Goal: Task Accomplishment & Management: Use online tool/utility

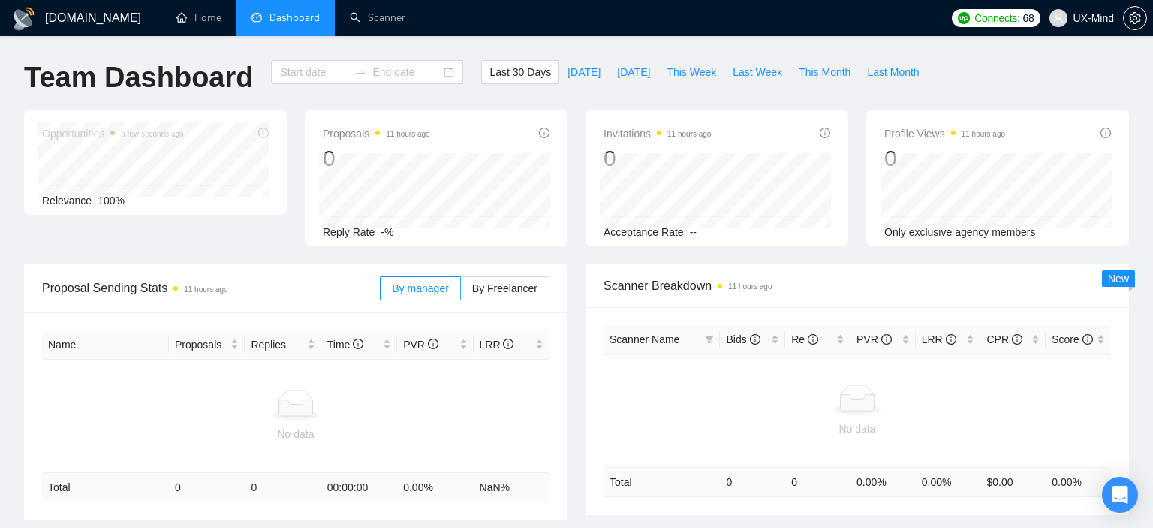
type input "[DATE]"
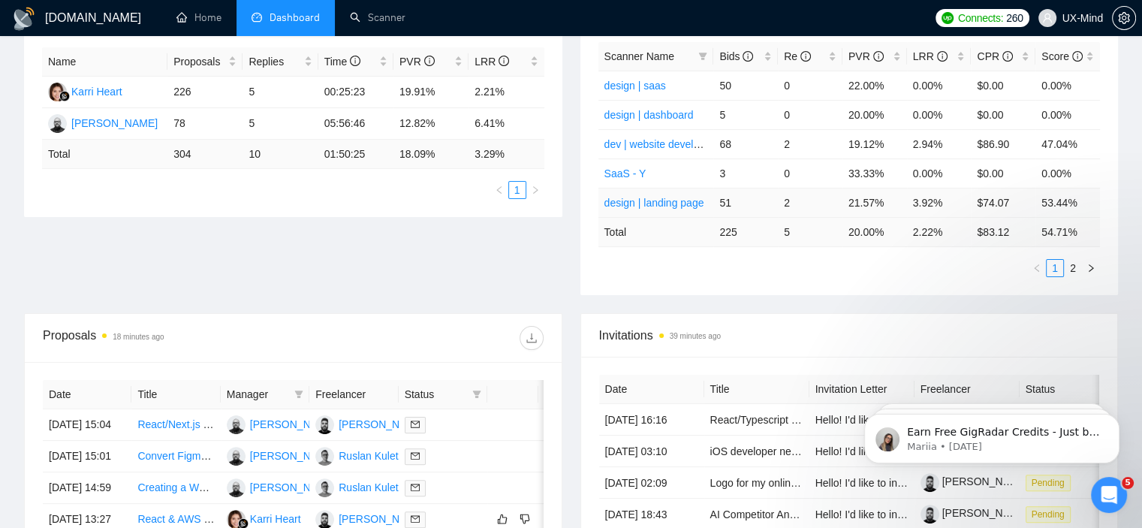
scroll to position [300, 0]
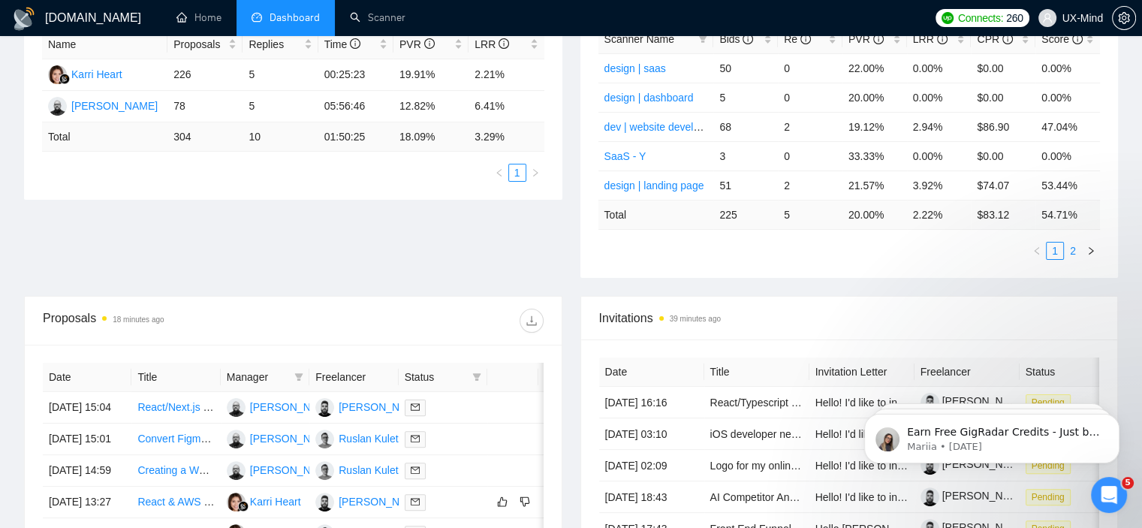
click at [1072, 255] on link "2" at bounding box center [1073, 251] width 17 height 17
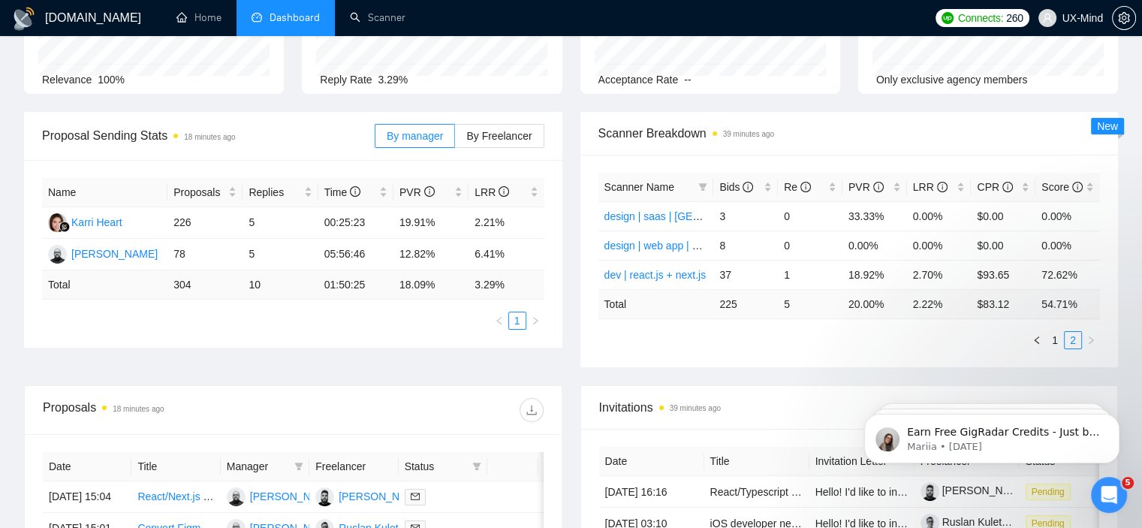
scroll to position [150, 0]
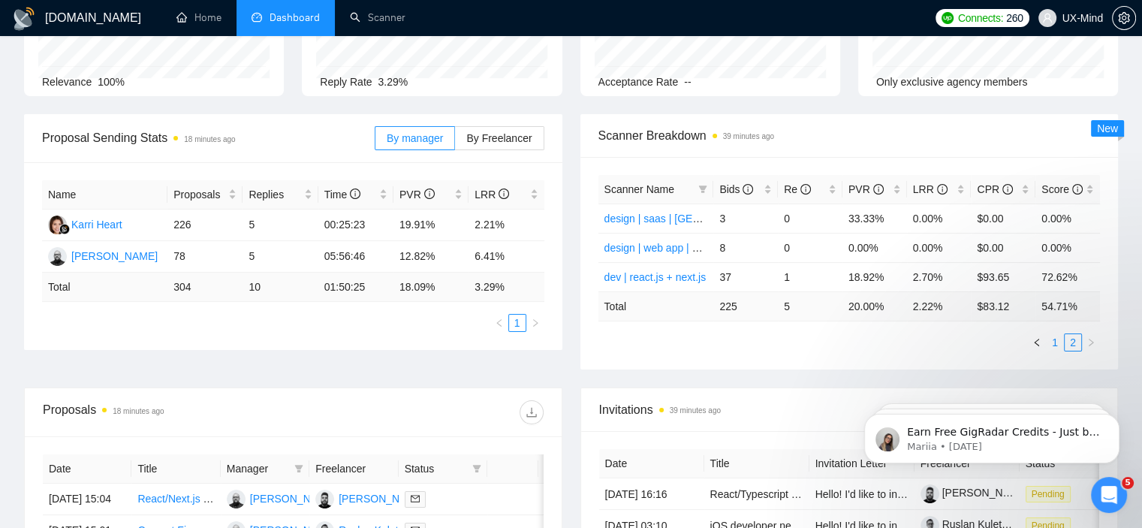
click at [1052, 340] on link "1" at bounding box center [1055, 342] width 17 height 17
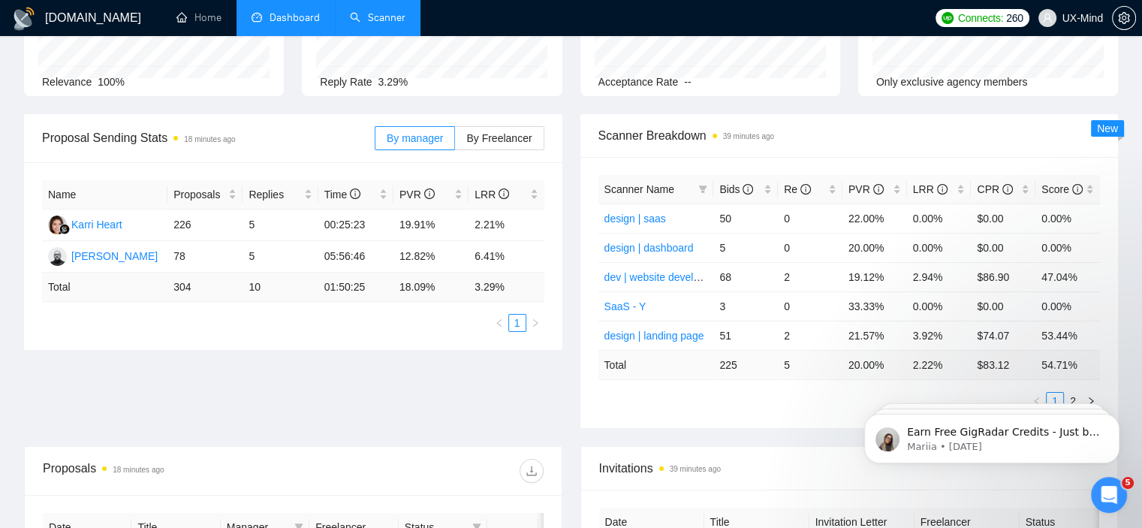
click at [384, 11] on link "Scanner" at bounding box center [378, 17] width 56 height 13
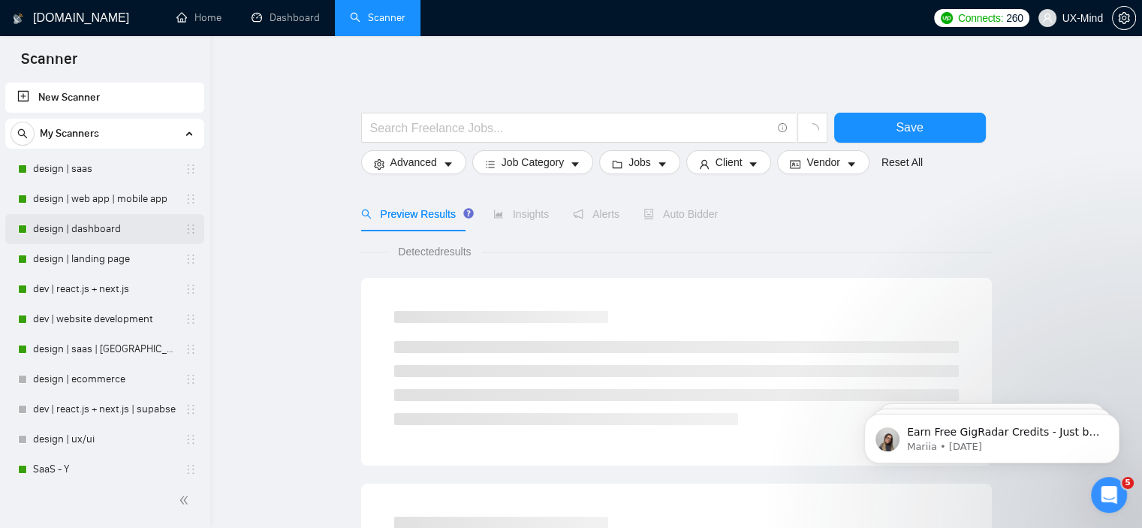
click at [100, 228] on link "design | dashboard" at bounding box center [104, 229] width 143 height 30
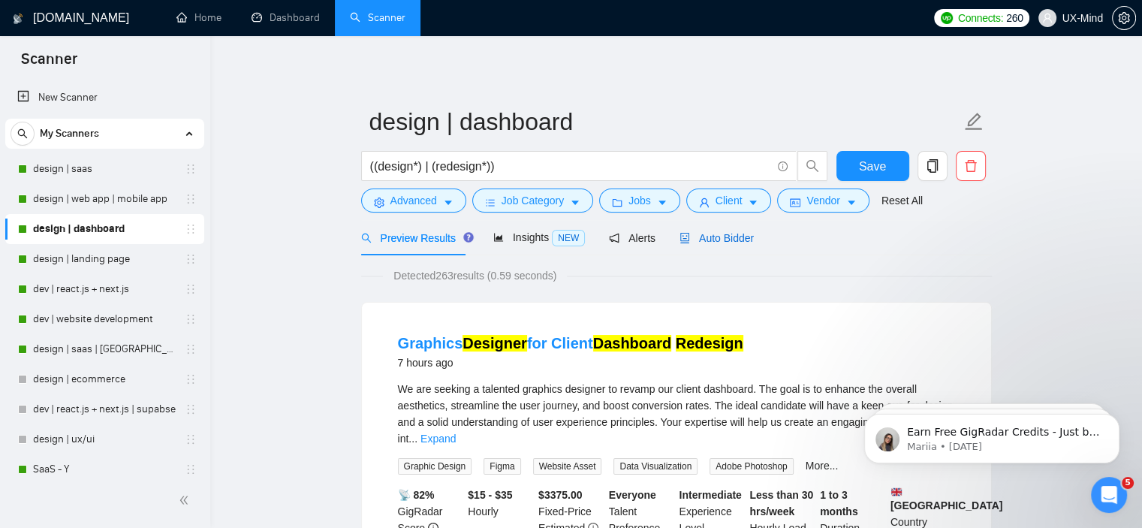
click at [725, 234] on span "Auto Bidder" at bounding box center [717, 238] width 74 height 12
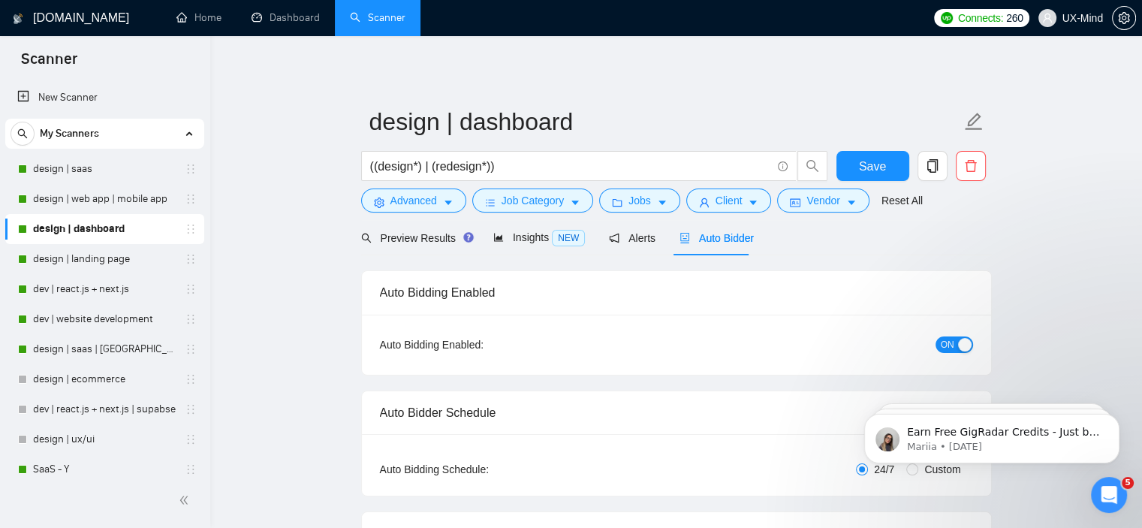
checkbox input "true"
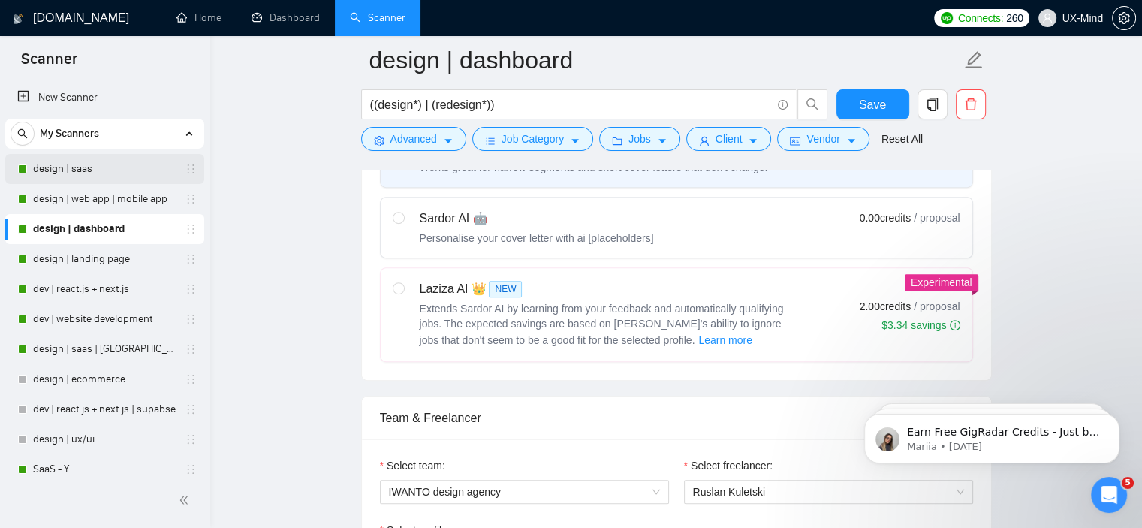
scroll to position [526, 0]
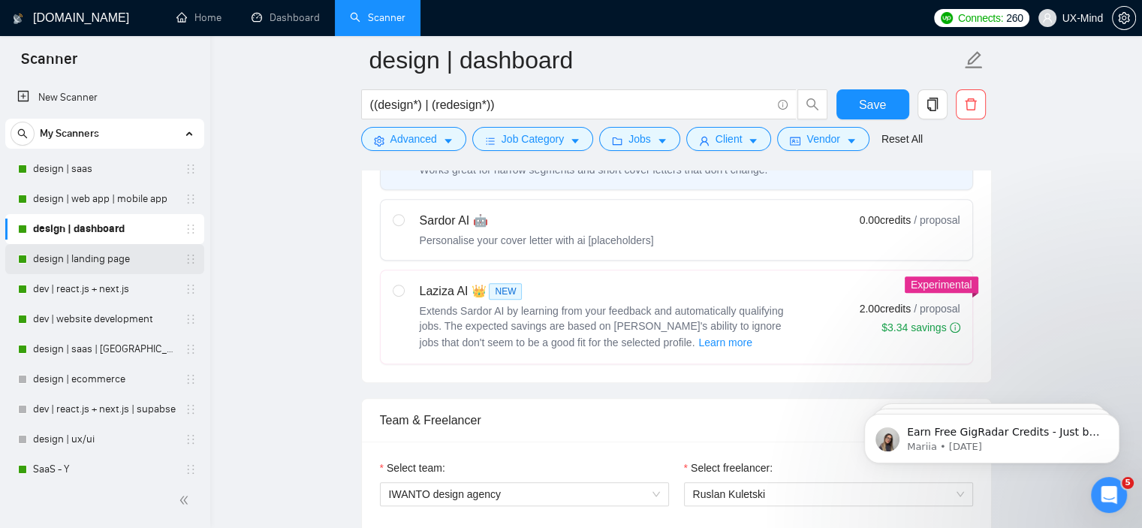
click at [76, 261] on link "design | landing page" at bounding box center [104, 259] width 143 height 30
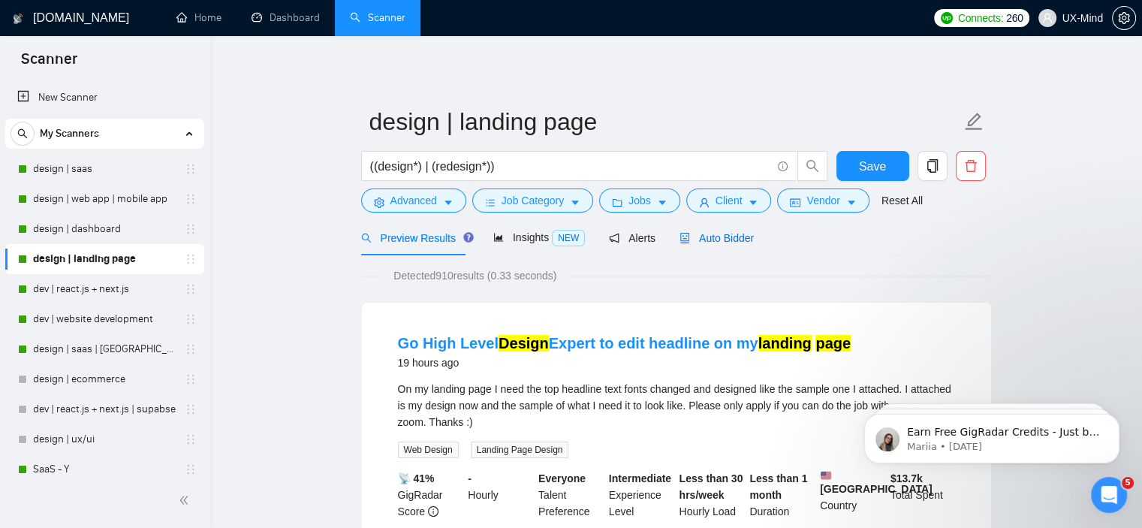
click at [713, 240] on span "Auto Bidder" at bounding box center [717, 238] width 74 height 12
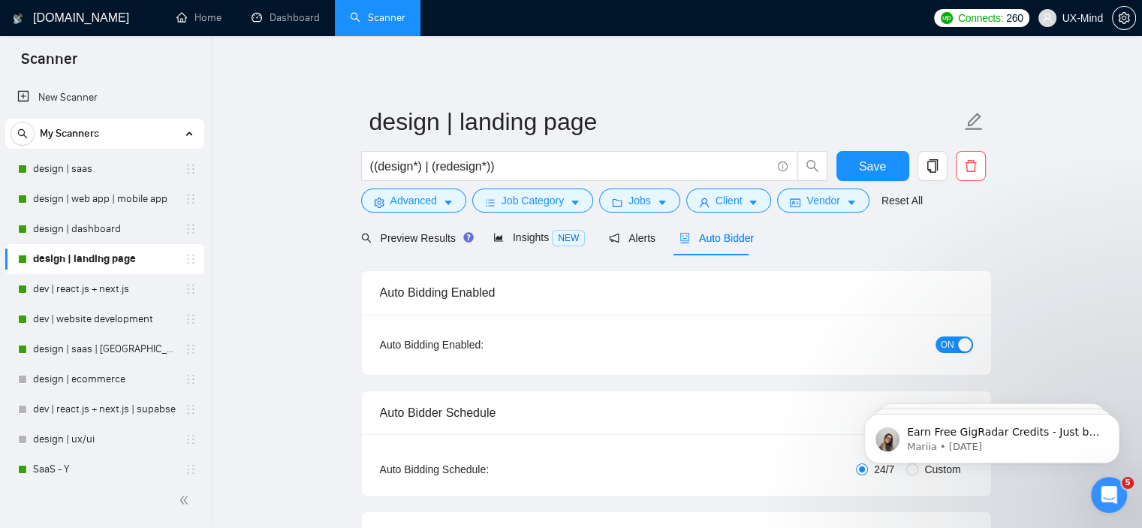
checkbox input "true"
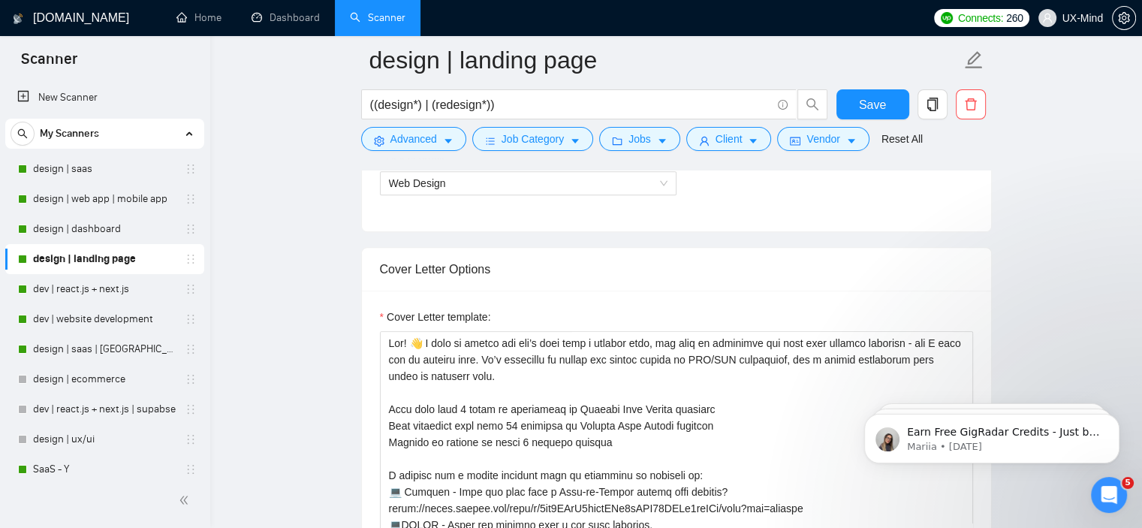
scroll to position [976, 0]
